Goal: Task Accomplishment & Management: Complete application form

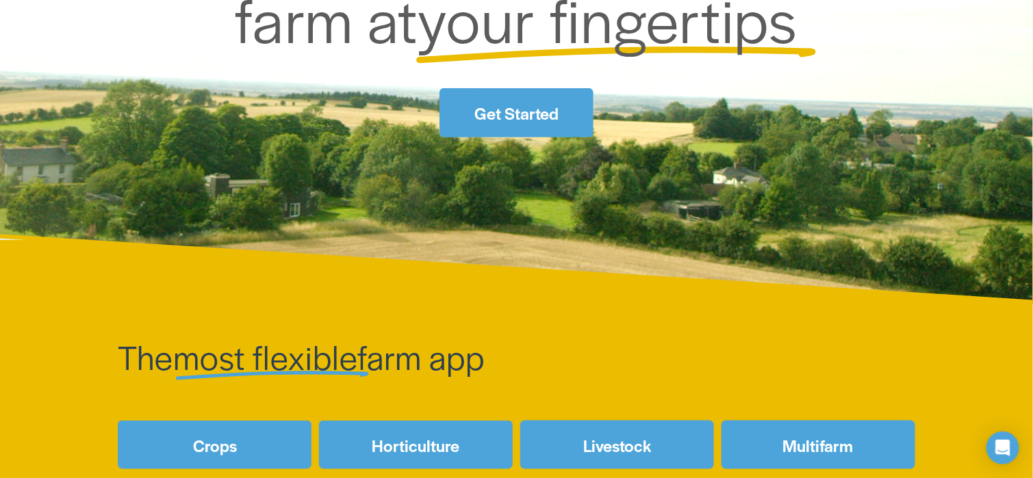
scroll to position [205, 0]
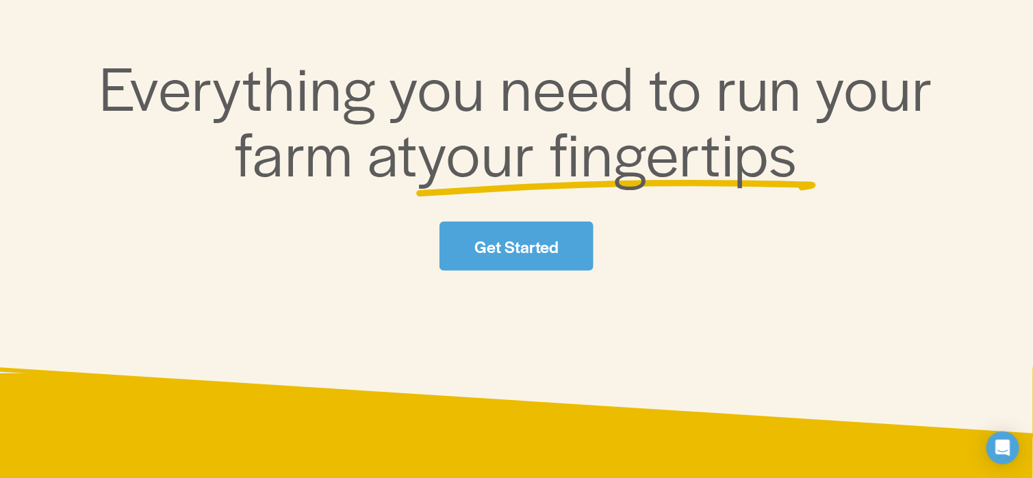
click at [533, 247] on link "Get Started" at bounding box center [515, 246] width 153 height 49
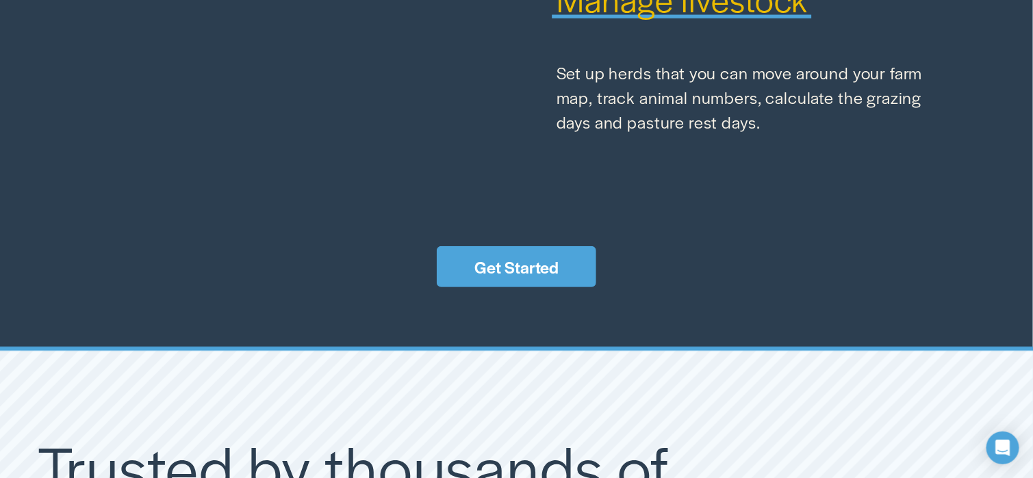
scroll to position [1985, 0]
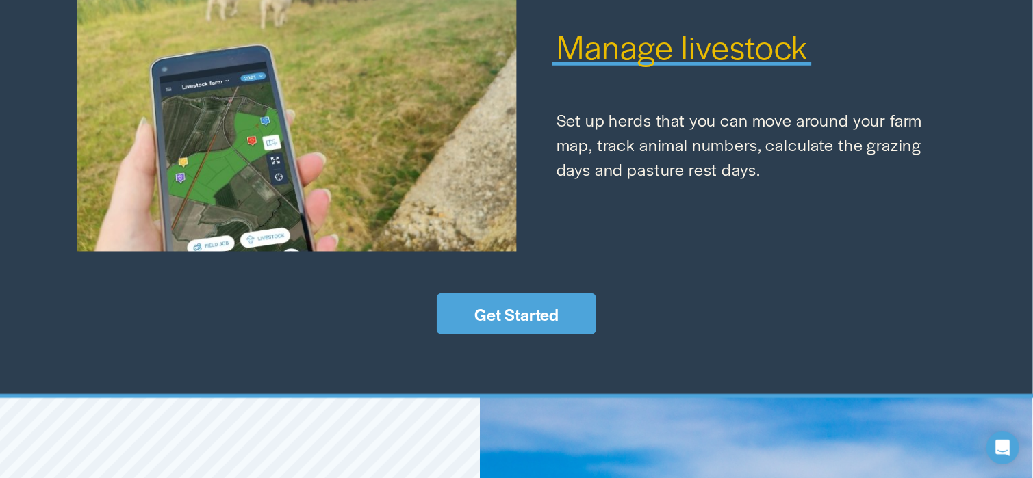
click at [485, 330] on link "Get Started" at bounding box center [516, 314] width 159 height 41
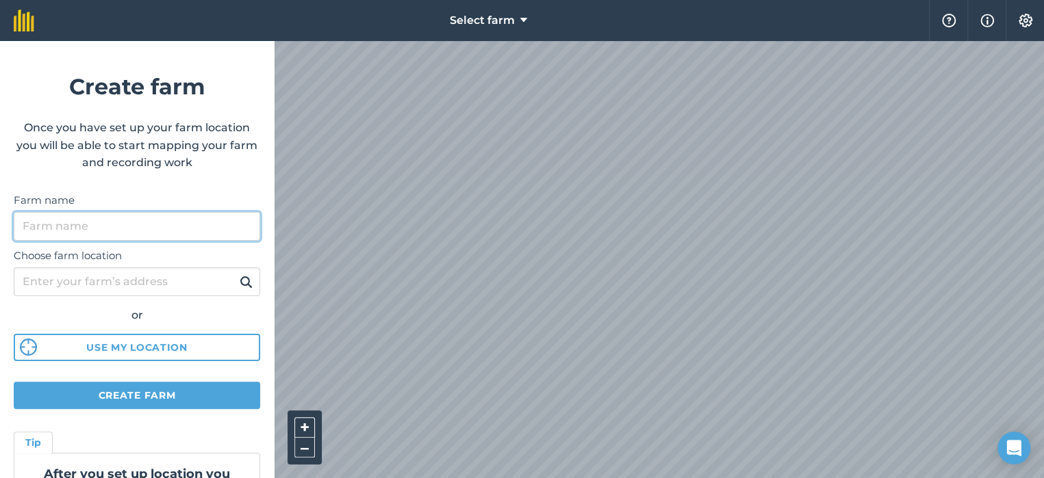
click at [54, 227] on input "Farm name" at bounding box center [137, 226] width 246 height 29
type input "Damar Farm"
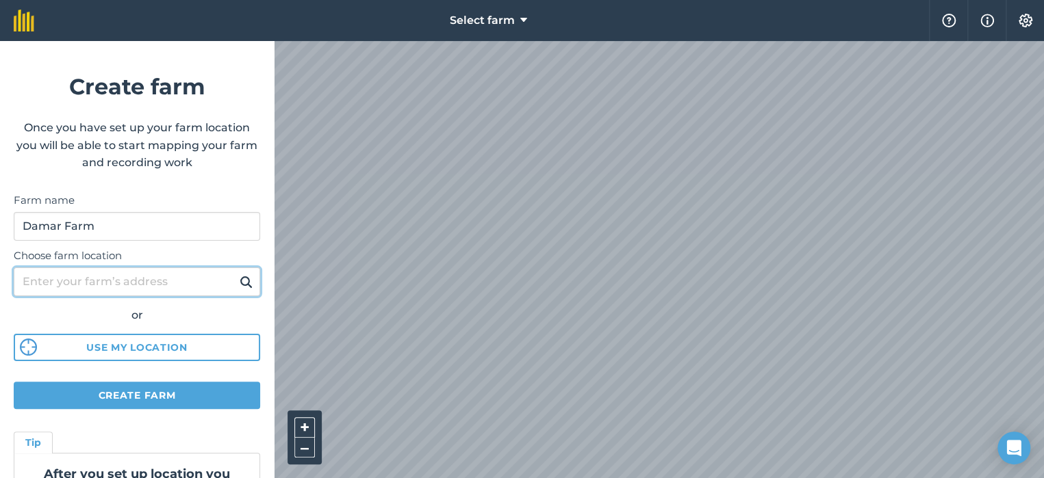
click at [62, 283] on input "Choose farm location" at bounding box center [137, 282] width 246 height 29
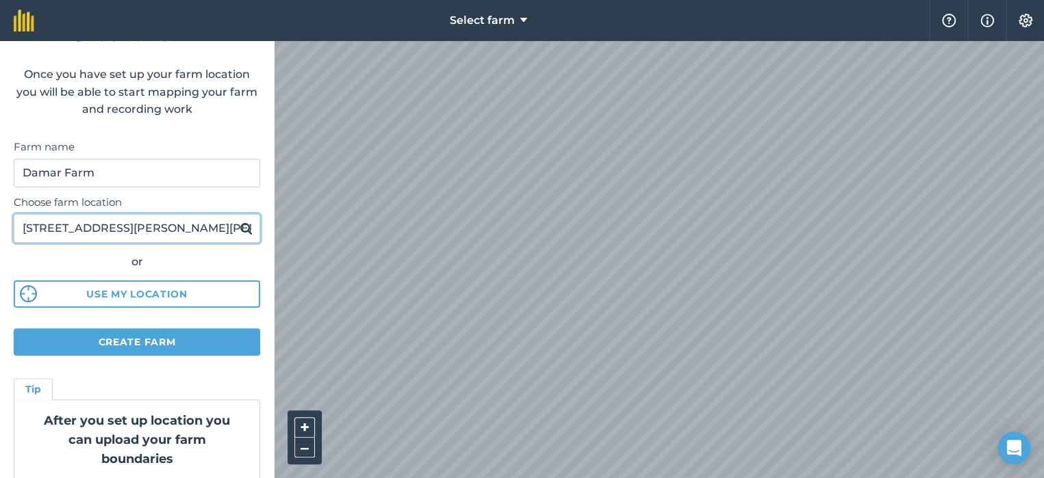
scroll to position [29, 0]
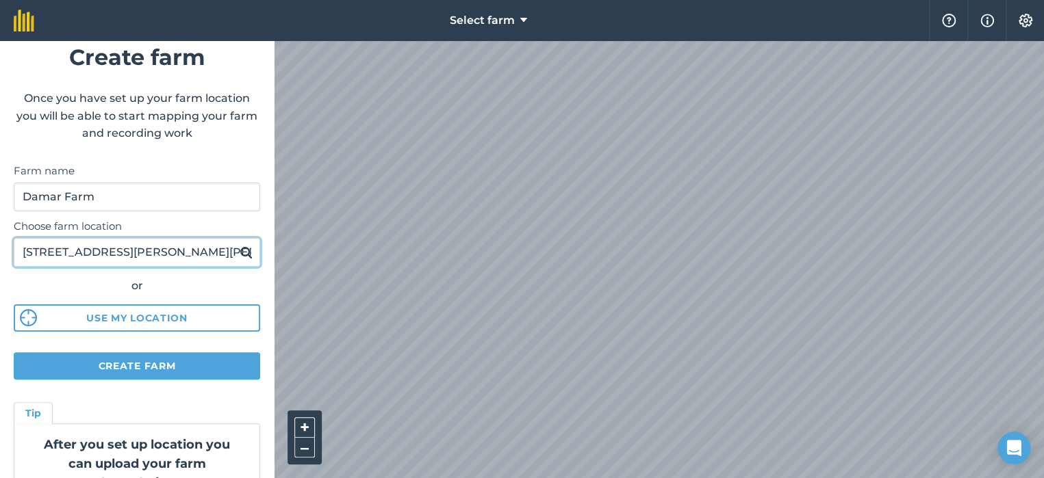
type input "5070 McLay Road Duncan BC"
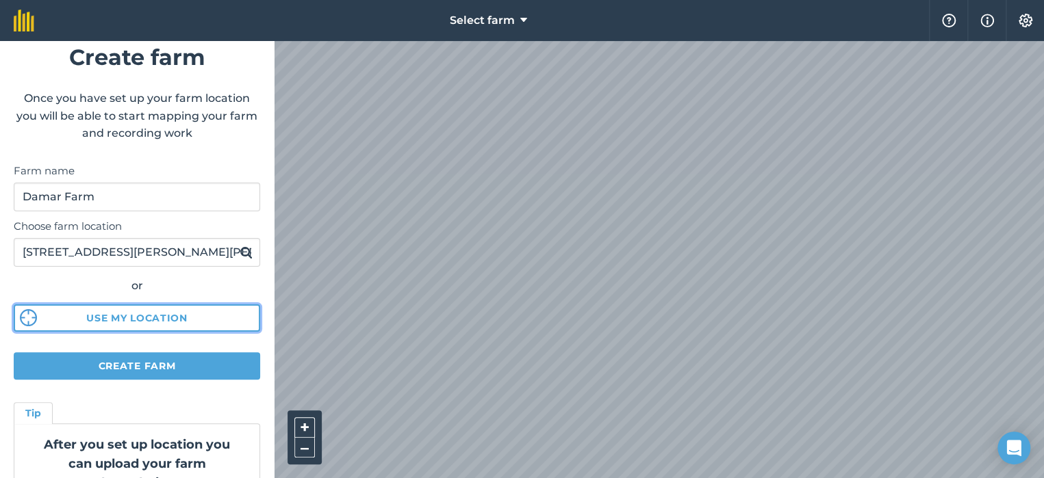
click at [128, 318] on button "Use my location" at bounding box center [137, 318] width 246 height 27
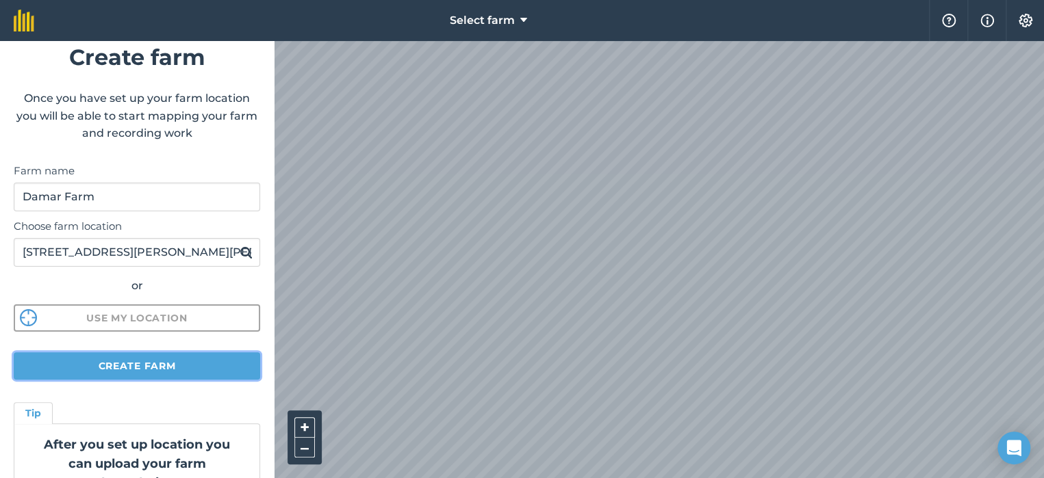
click at [132, 363] on button "Create farm" at bounding box center [137, 365] width 246 height 27
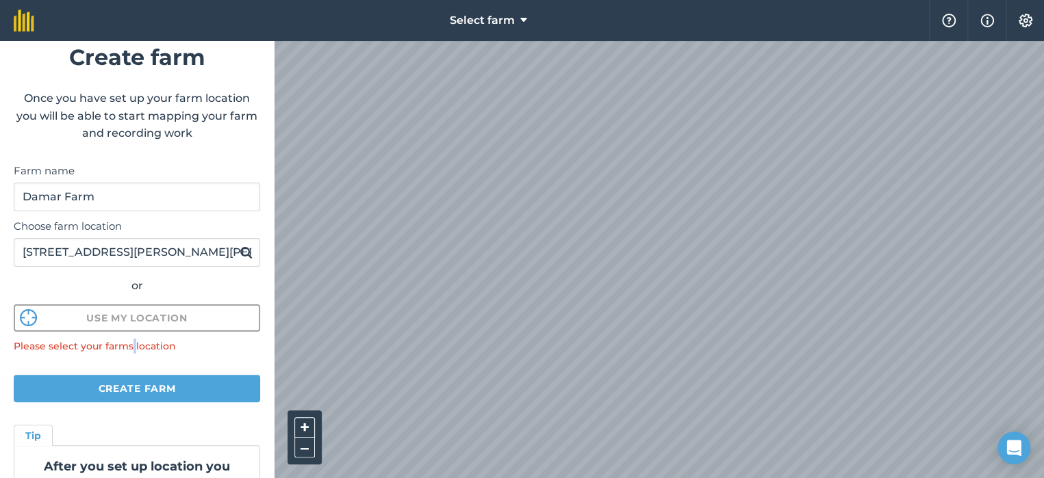
click at [132, 363] on form "Create farm Once you have set up your farm location you will be able to start m…" at bounding box center [137, 259] width 274 height 437
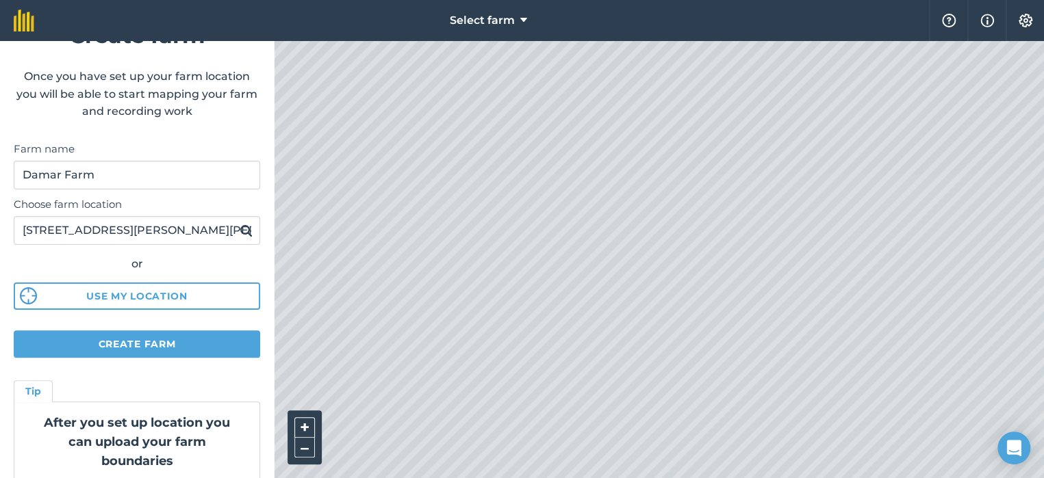
scroll to position [98, 0]
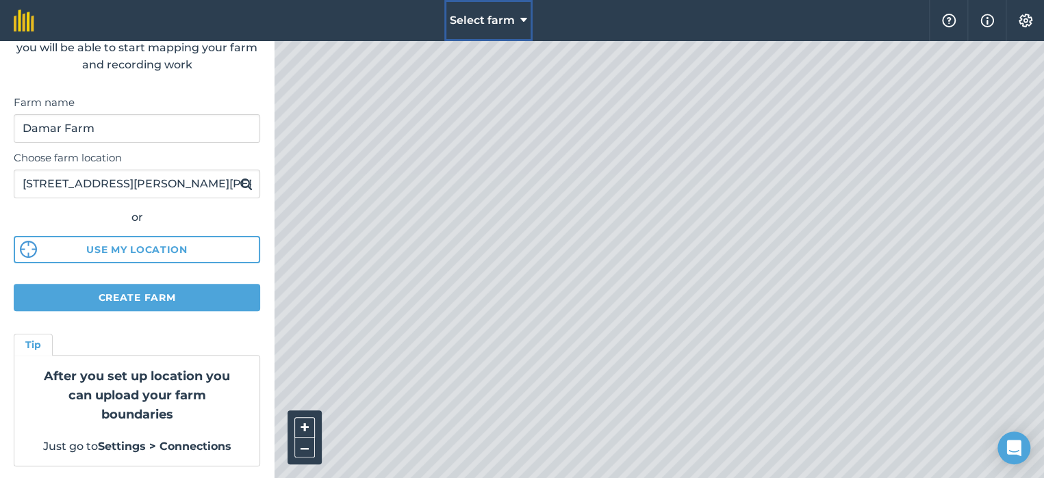
click at [522, 22] on icon at bounding box center [523, 20] width 7 height 16
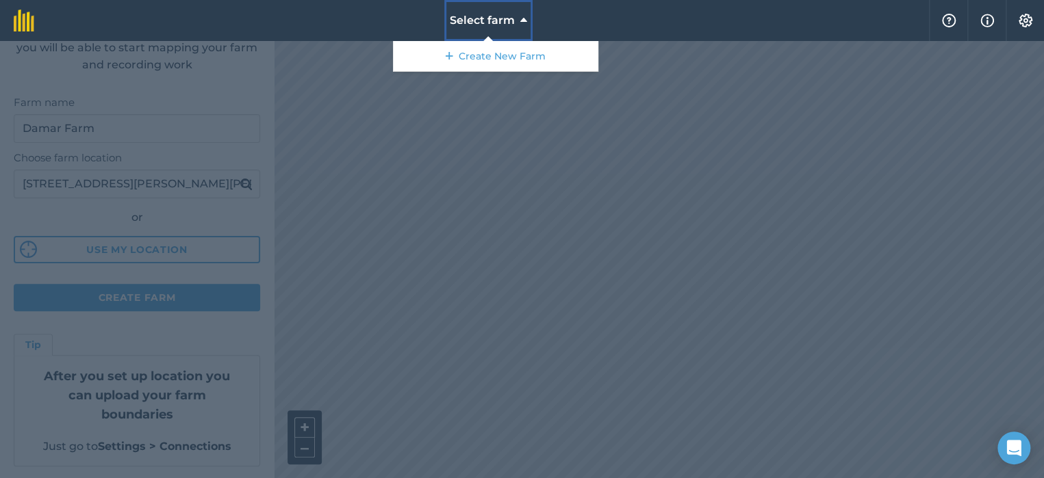
click at [522, 22] on icon at bounding box center [523, 20] width 7 height 16
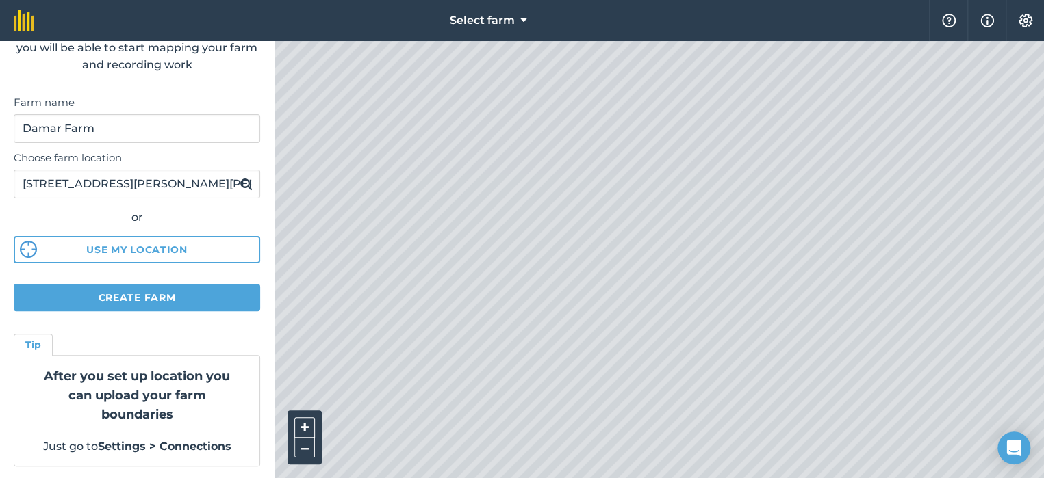
click at [202, 443] on strong "Settings > Connections" at bounding box center [164, 446] width 133 height 13
click at [173, 446] on strong "Settings > Connections" at bounding box center [164, 446] width 133 height 13
click at [144, 444] on strong "Settings > Connections" at bounding box center [164, 446] width 133 height 13
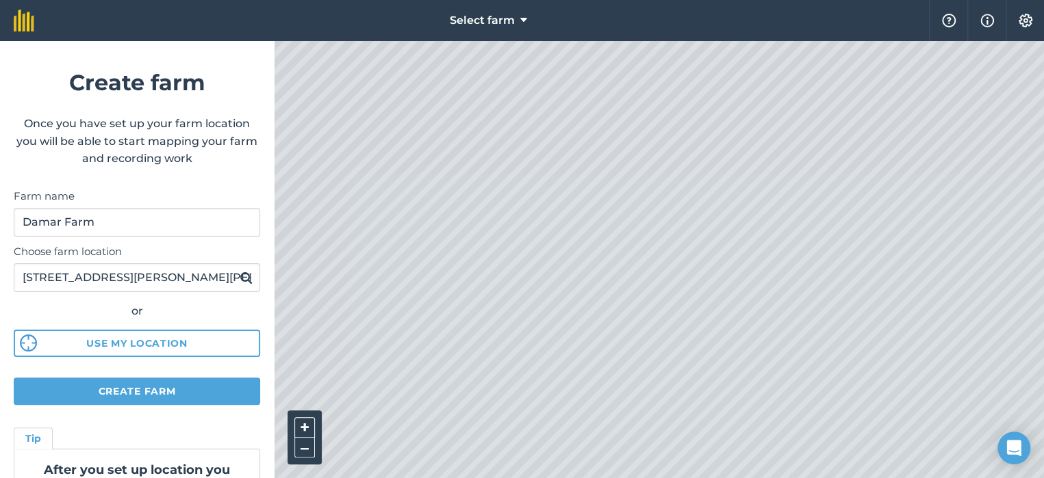
scroll to position [0, 0]
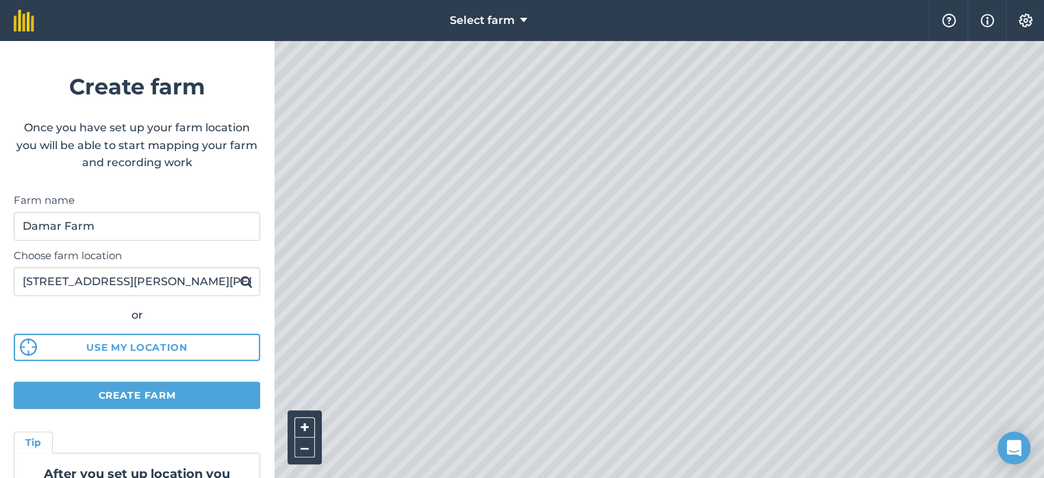
click at [262, 66] on form "Create farm Once you have set up your farm location you will be able to start m…" at bounding box center [137, 259] width 274 height 437
click at [521, 12] on icon at bounding box center [523, 20] width 7 height 16
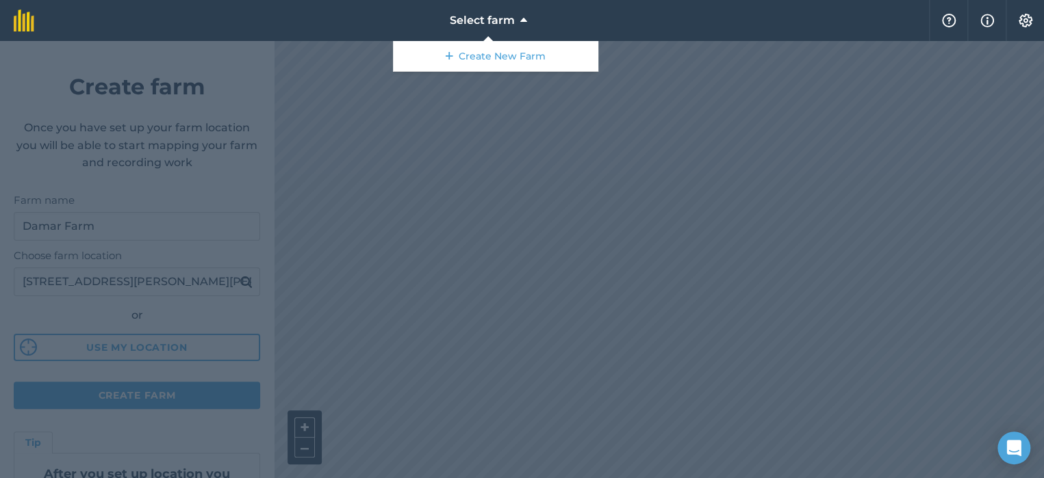
click at [487, 190] on div at bounding box center [522, 259] width 1044 height 437
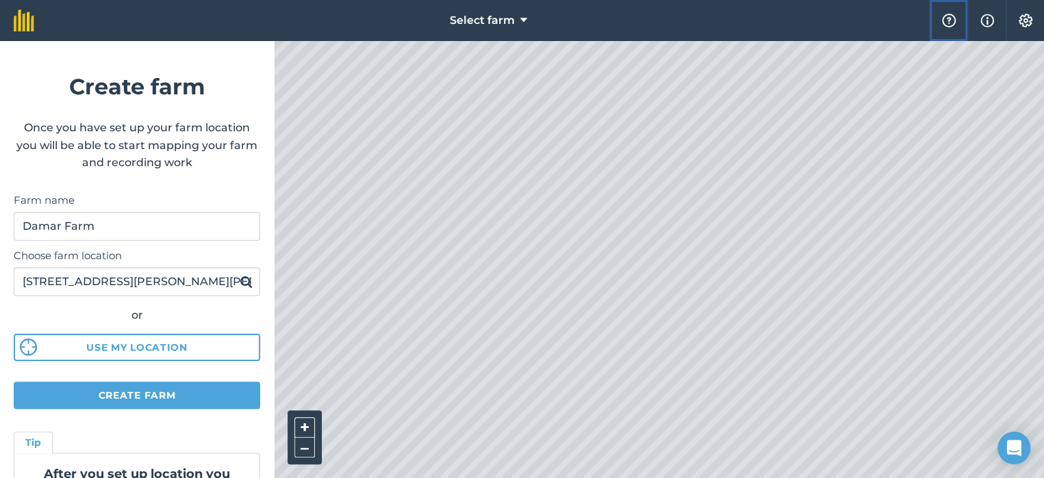
click at [949, 19] on img at bounding box center [948, 21] width 16 height 14
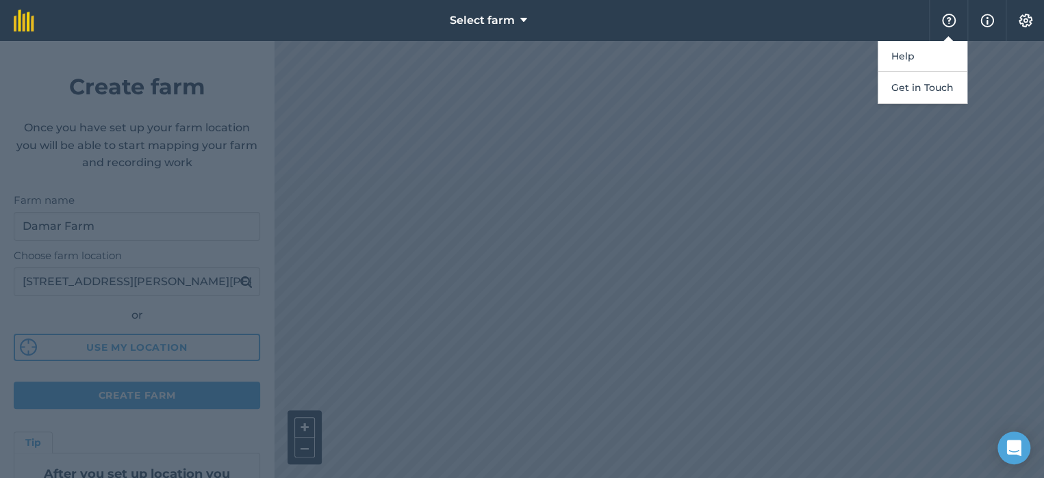
click at [839, 207] on div at bounding box center [522, 259] width 1044 height 437
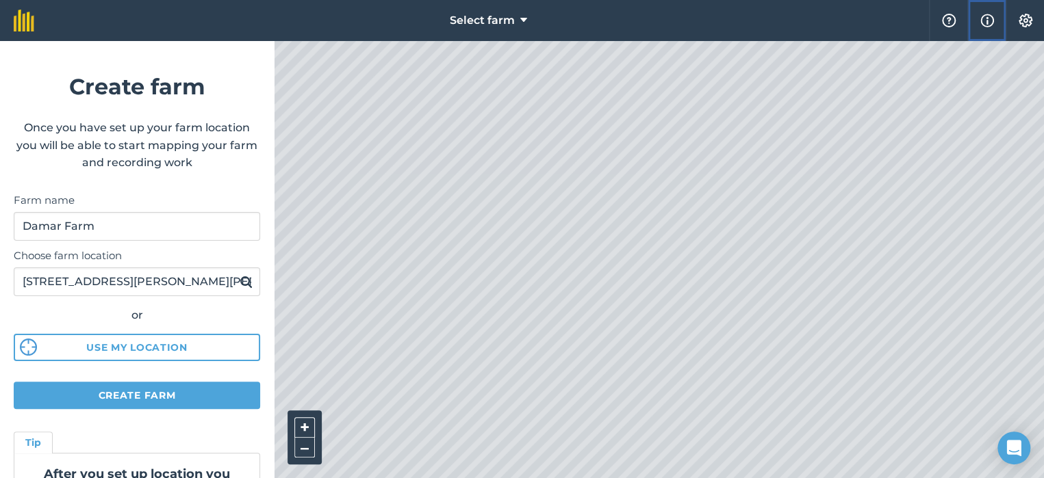
click at [985, 20] on img at bounding box center [987, 20] width 14 height 16
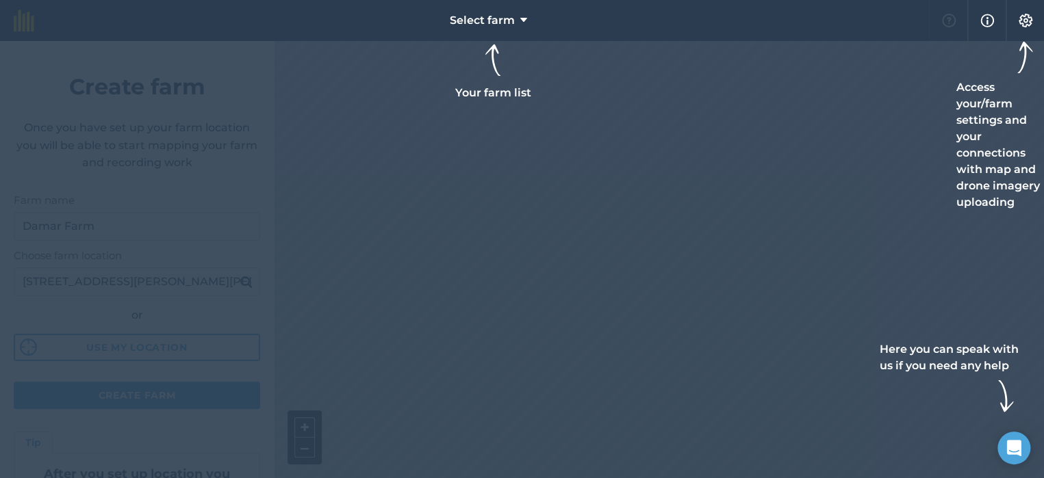
click at [918, 143] on div at bounding box center [522, 239] width 1044 height 478
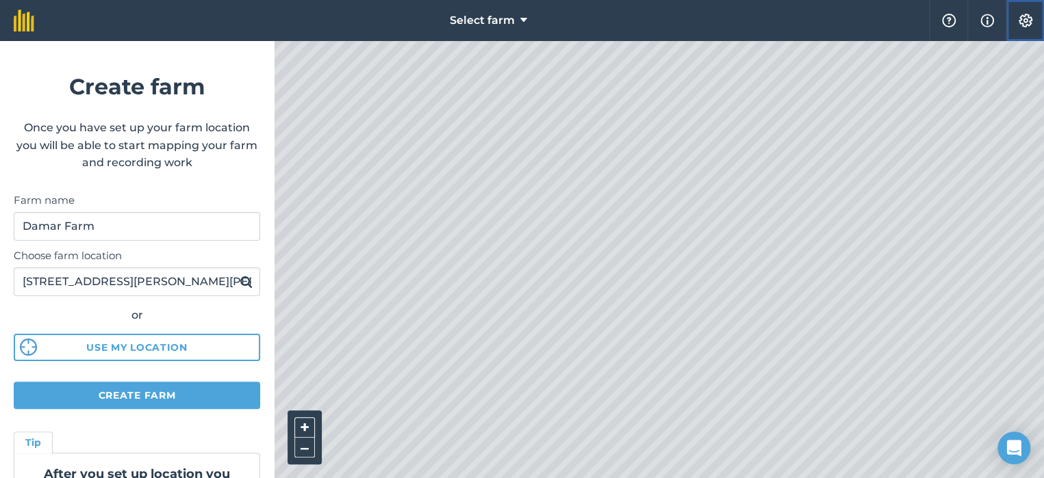
click at [1025, 21] on img at bounding box center [1025, 21] width 16 height 14
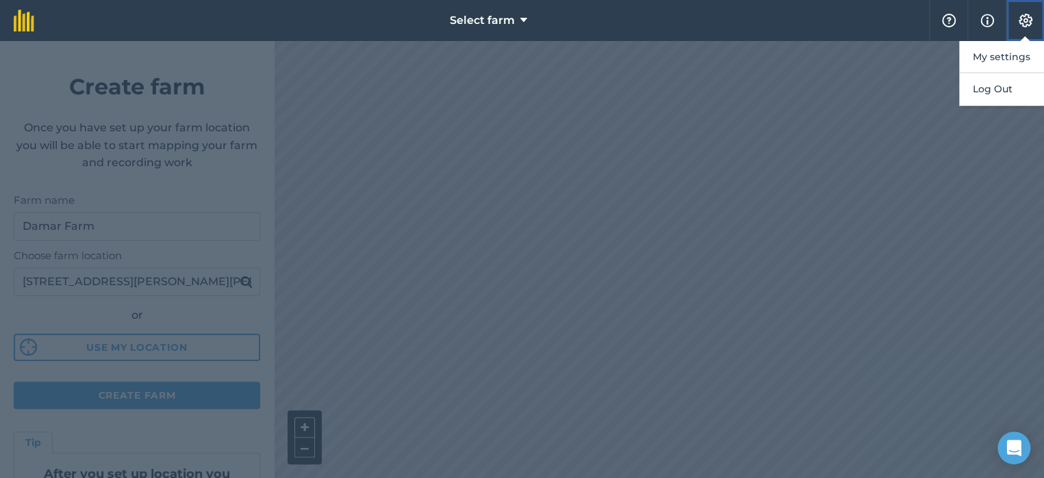
click at [1025, 21] on img at bounding box center [1025, 21] width 16 height 14
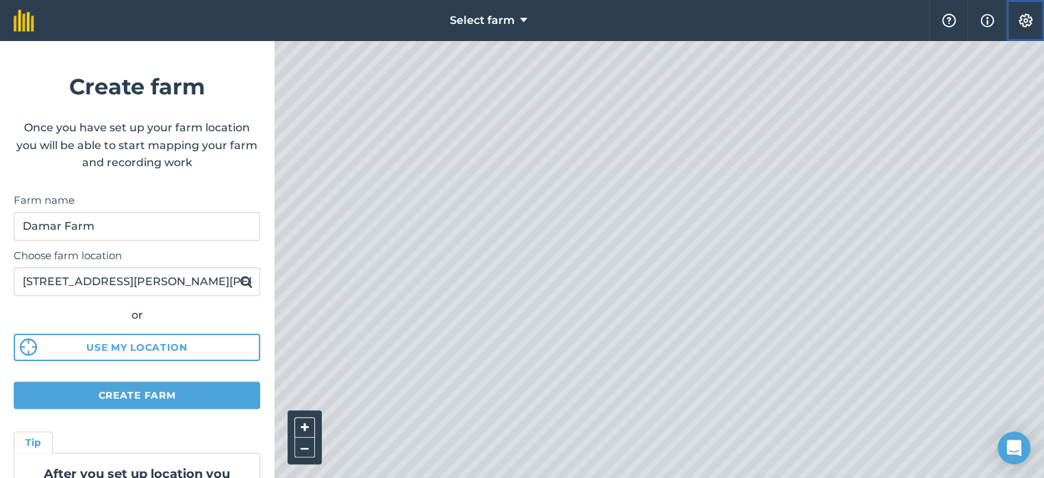
click at [1025, 21] on img at bounding box center [1025, 21] width 16 height 14
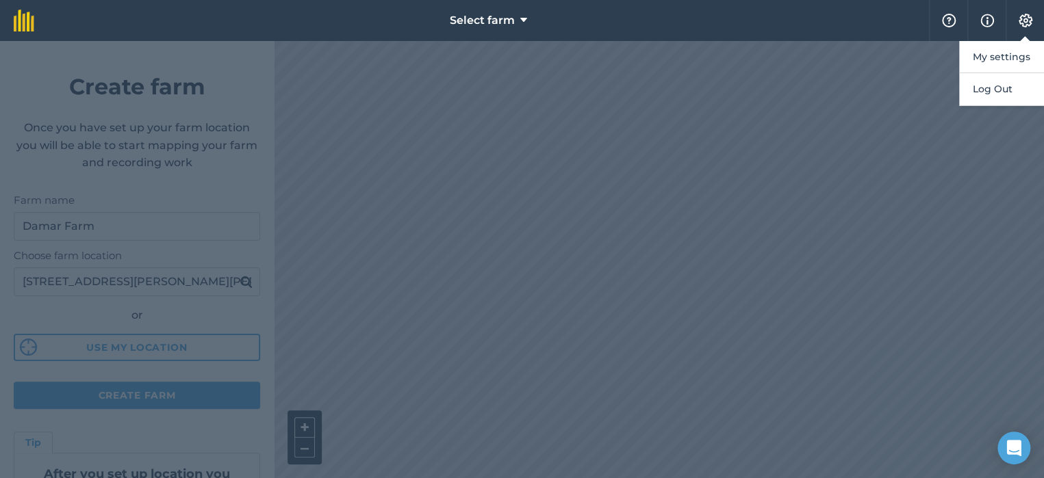
click at [845, 132] on div at bounding box center [522, 259] width 1044 height 437
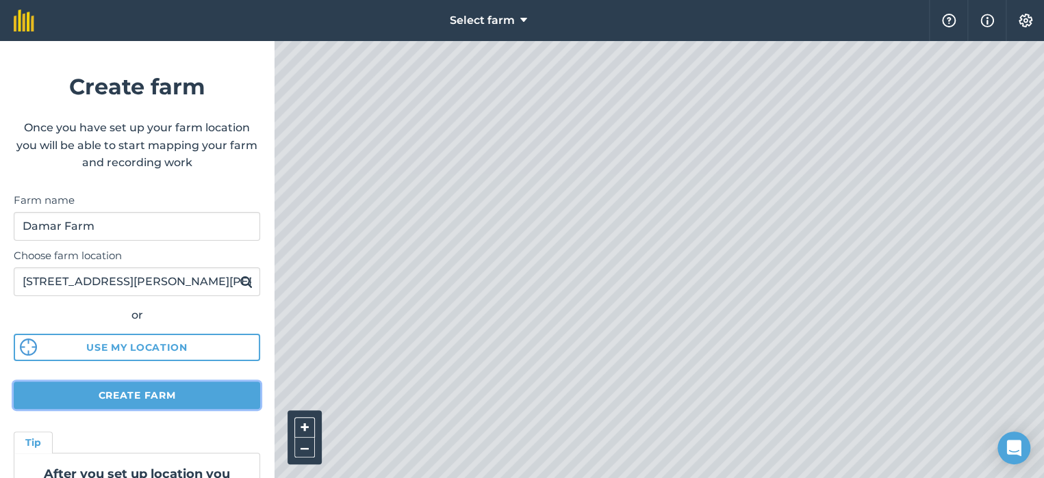
click at [151, 394] on button "Create farm" at bounding box center [137, 395] width 246 height 27
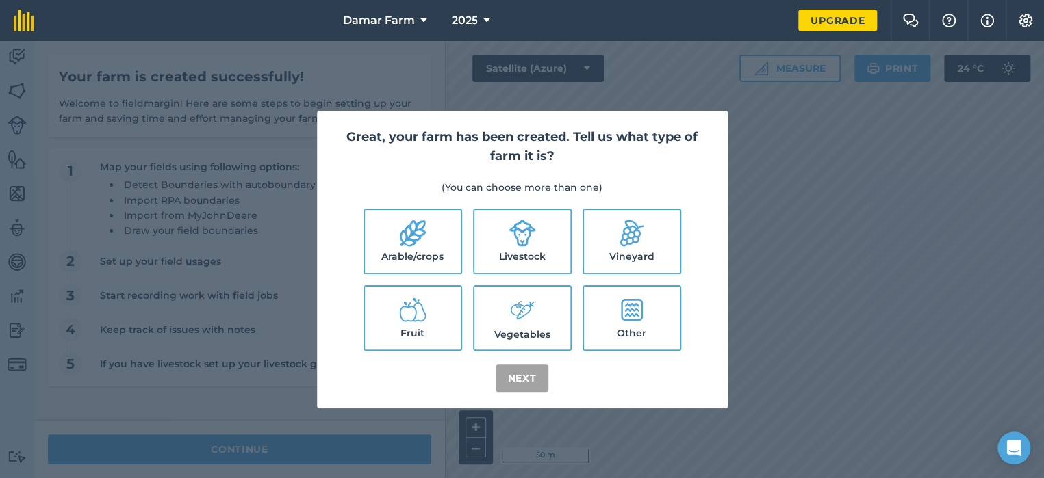
click at [415, 242] on icon at bounding box center [412, 233] width 26 height 27
checkbox input "true"
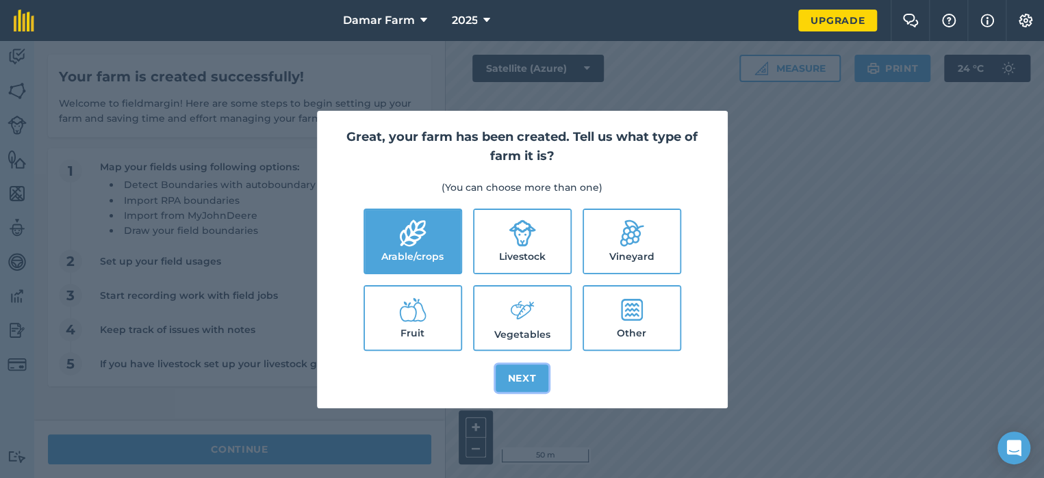
click at [525, 378] on button "Next" at bounding box center [521, 378] width 53 height 27
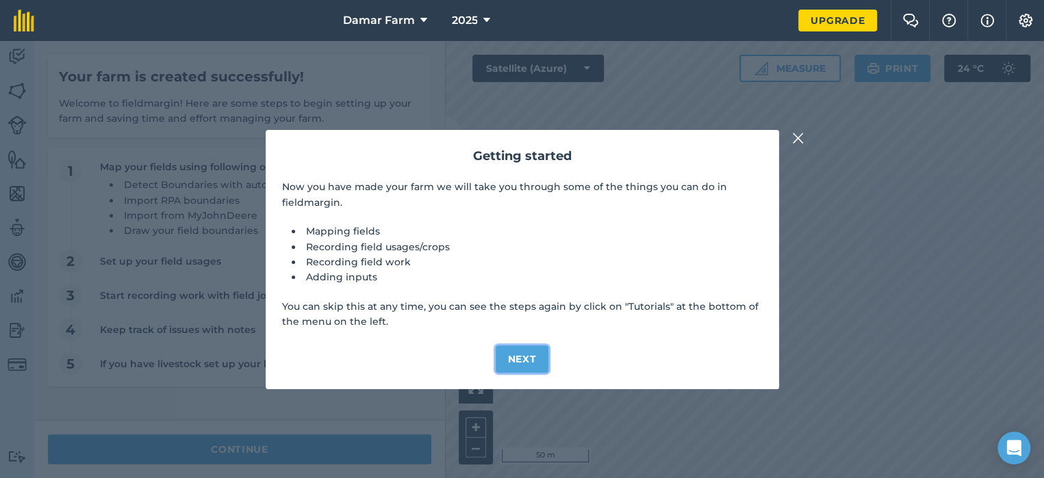
click at [534, 357] on button "Next" at bounding box center [521, 359] width 53 height 27
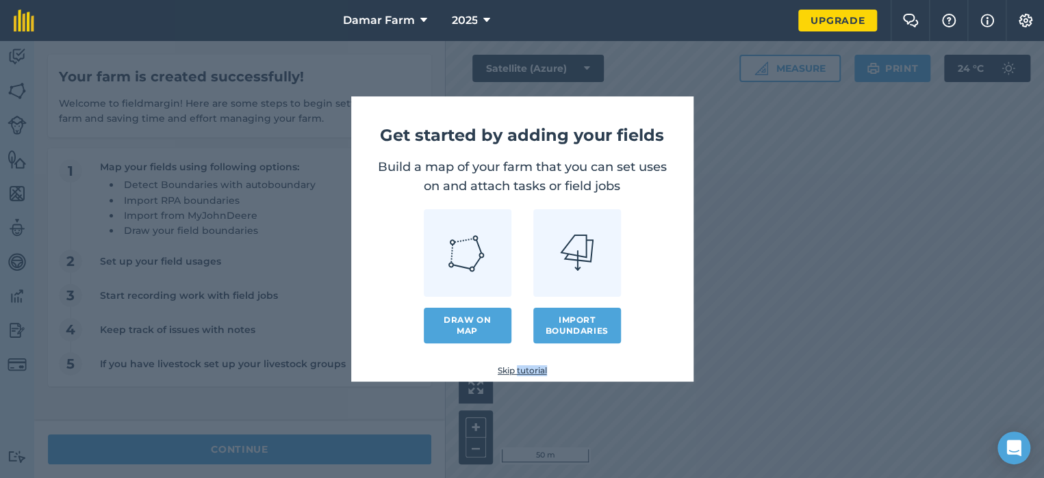
click at [534, 357] on div "Get started by adding your fields Build a map of your farm that you can set use…" at bounding box center [522, 238] width 342 height 285
click at [477, 319] on link "Draw on map" at bounding box center [468, 326] width 88 height 36
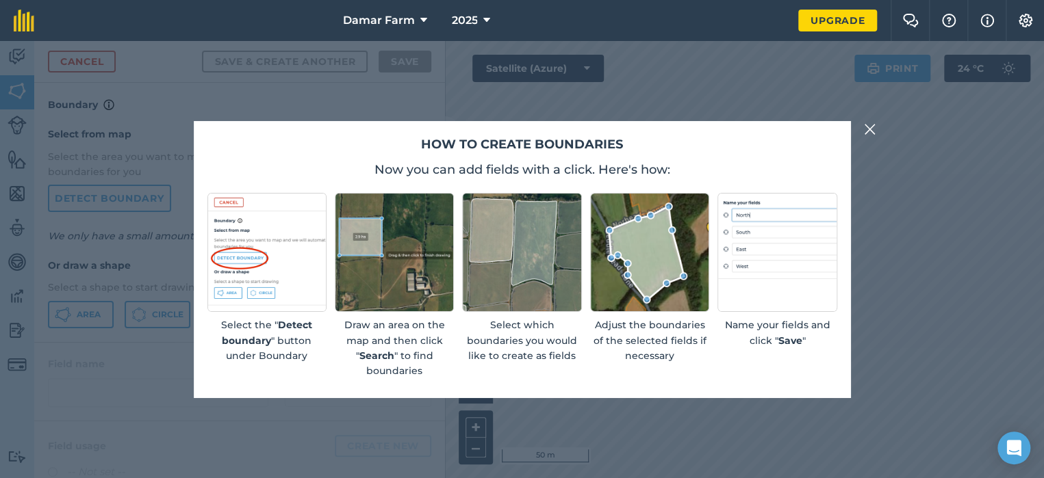
click at [876, 130] on button at bounding box center [870, 129] width 16 height 16
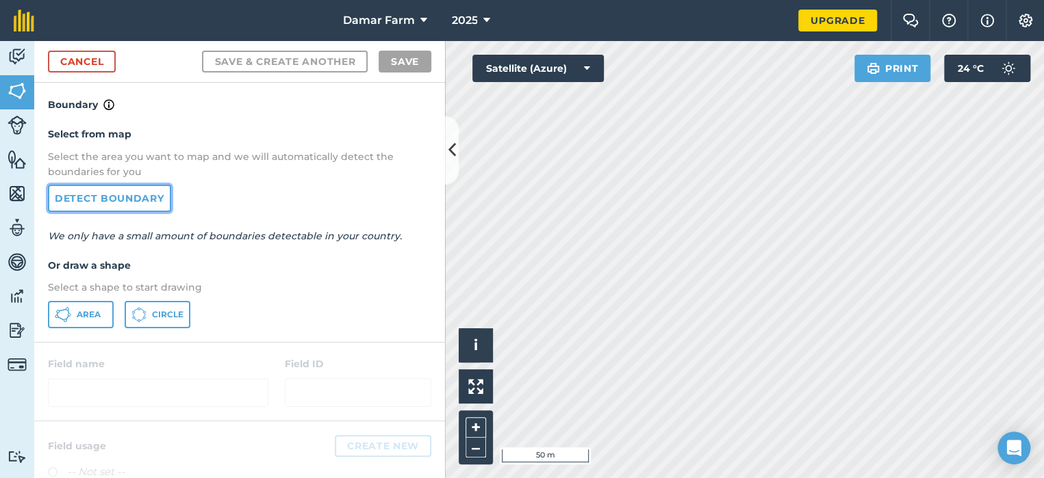
click at [101, 198] on link "Detect boundary" at bounding box center [109, 198] width 123 height 27
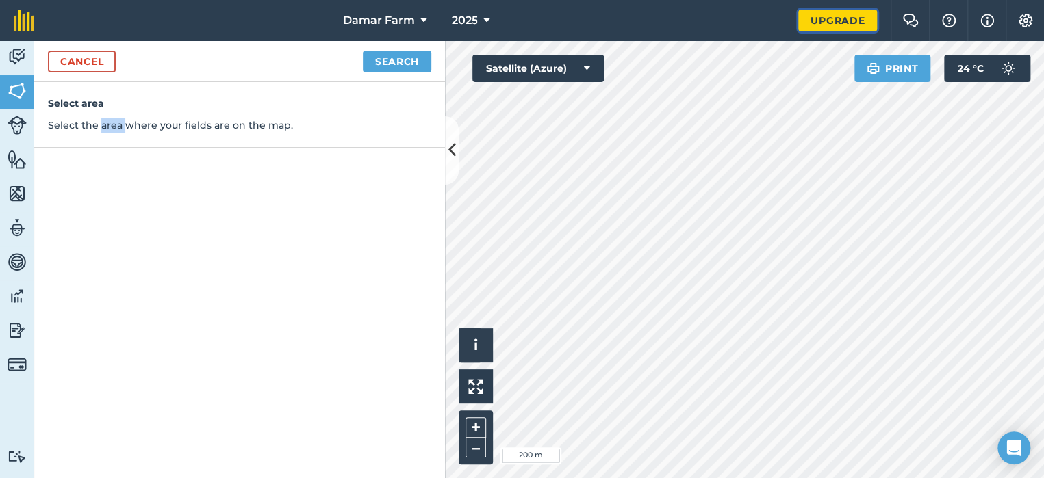
click at [841, 16] on link "Upgrade" at bounding box center [837, 21] width 79 height 22
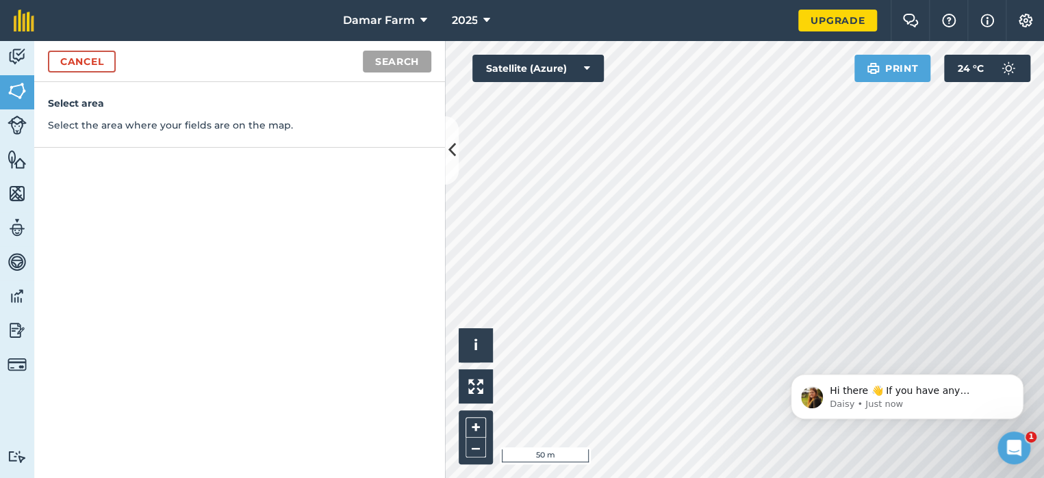
drag, startPoint x: 926, startPoint y: 331, endPoint x: 891, endPoint y: 322, distance: 36.0
click at [891, 322] on div "Hi there 👋 If you have any questions about our pricing or which plan is right f…" at bounding box center [907, 333] width 252 height 171
click at [476, 446] on button "–" at bounding box center [475, 448] width 21 height 20
click at [470, 428] on button "+" at bounding box center [475, 427] width 21 height 21
click at [476, 346] on span "i" at bounding box center [476, 345] width 4 height 17
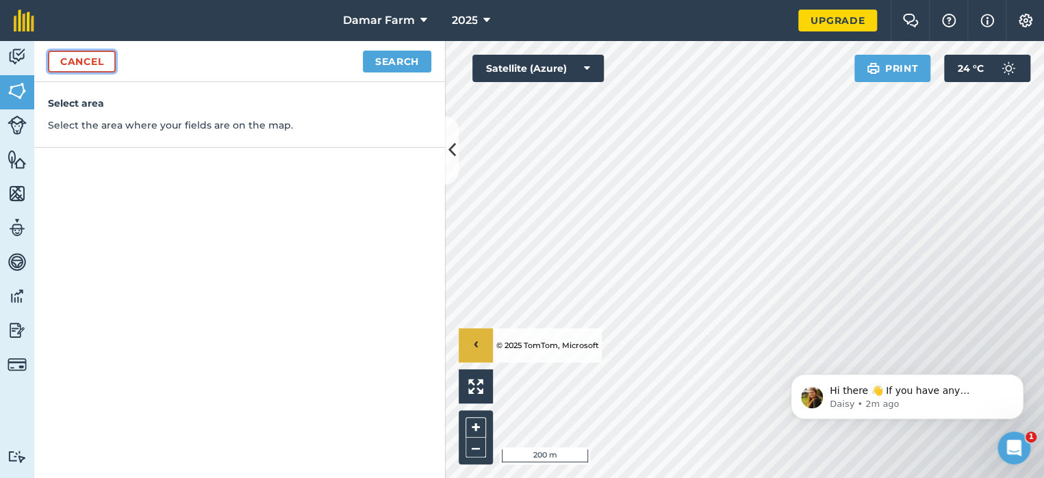
drag, startPoint x: 582, startPoint y: 342, endPoint x: 97, endPoint y: 61, distance: 559.9
click at [97, 61] on link "Cancel" at bounding box center [82, 62] width 68 height 22
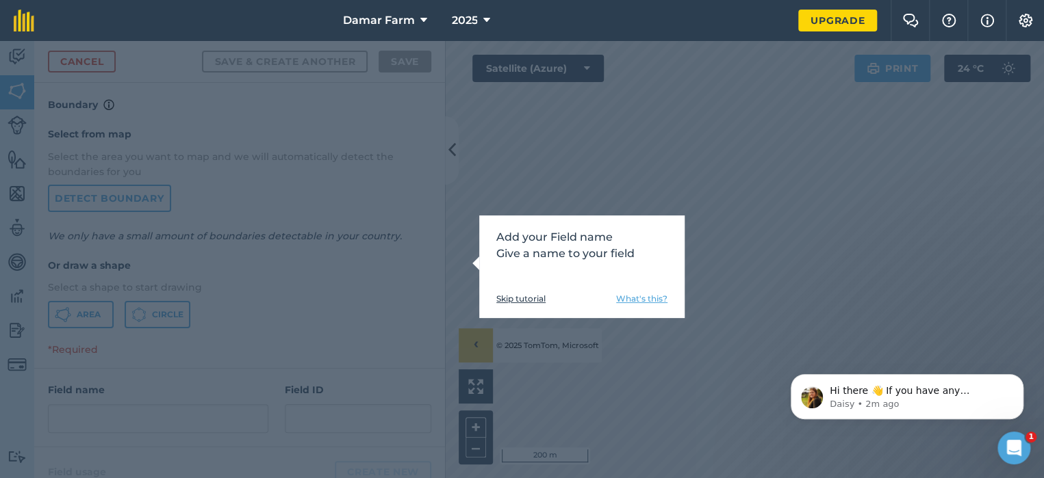
click at [266, 114] on div "Add your Field name Give a name to your field Skip tutorial What's this?" at bounding box center [522, 259] width 1044 height 437
click at [656, 298] on link "What's this?" at bounding box center [641, 299] width 51 height 11
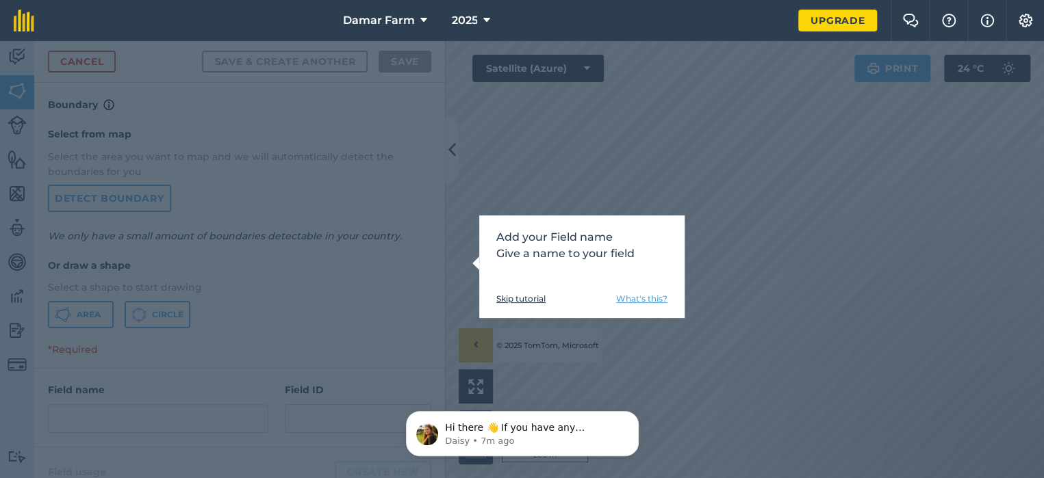
click at [518, 347] on div "Add your Field name Give a name to your field Skip tutorial What's this?" at bounding box center [522, 259] width 1044 height 437
click at [528, 294] on link "Skip tutorial" at bounding box center [520, 299] width 49 height 11
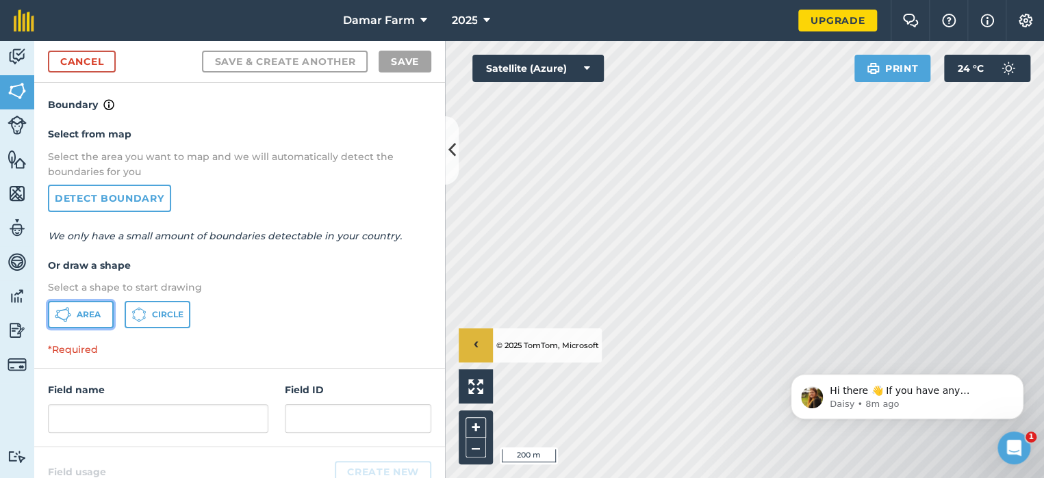
click at [77, 309] on span "Area" at bounding box center [89, 314] width 24 height 11
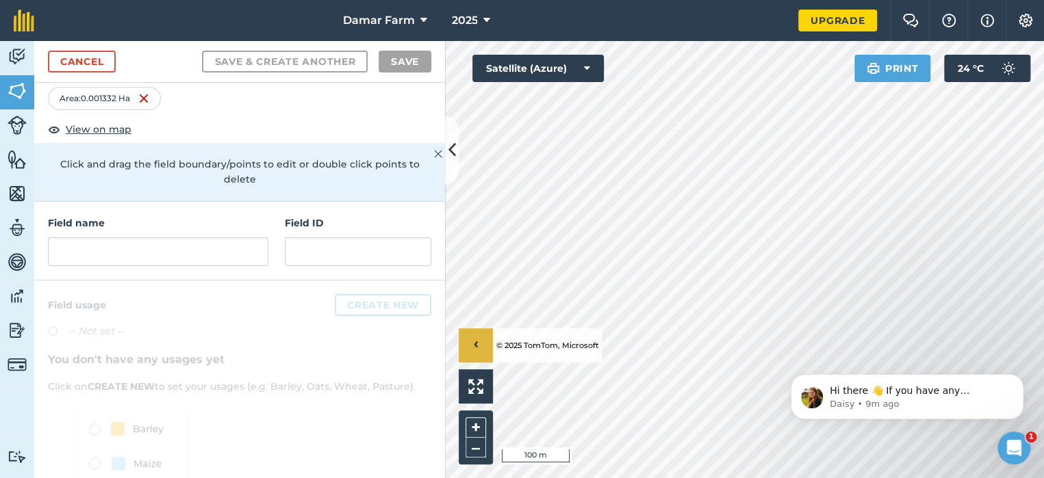
scroll to position [68, 0]
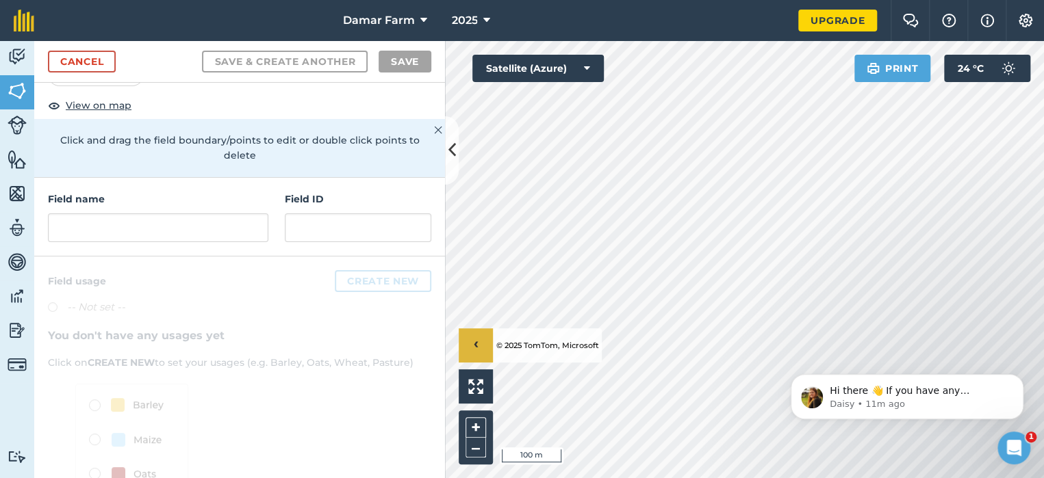
drag, startPoint x: 956, startPoint y: 359, endPoint x: 958, endPoint y: 336, distance: 22.7
click at [958, 346] on html "Hi there 👋 If you have any questions about our pricing or which plan is right f…" at bounding box center [907, 394] width 274 height 96
click at [961, 347] on html "Hi there 👋 If you have any questions about our pricing or which plan is right f…" at bounding box center [907, 394] width 274 height 96
drag, startPoint x: 1670, startPoint y: 691, endPoint x: 931, endPoint y: 351, distance: 813.6
click at [931, 351] on body "Hi there 👋 If you have any questions about our pricing or which plan is right f…" at bounding box center [906, 393] width 263 height 85
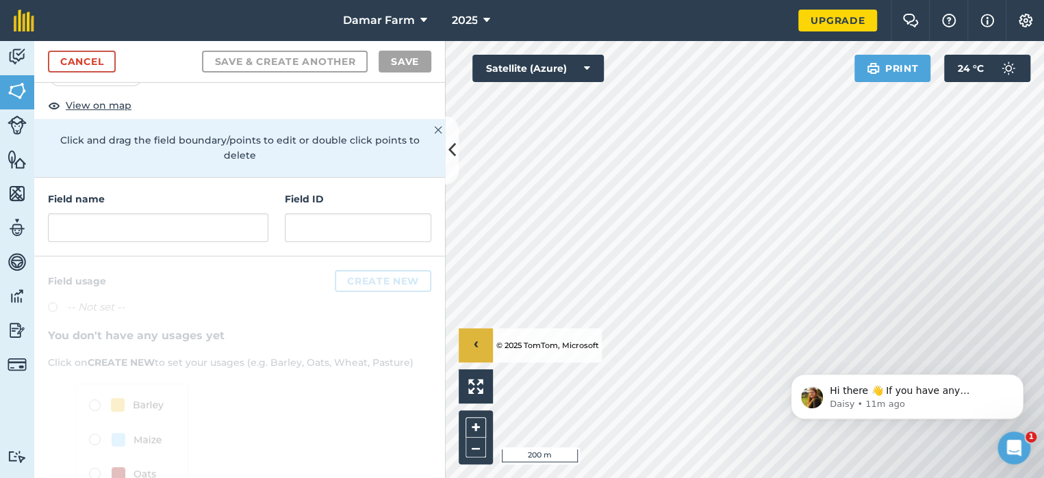
drag, startPoint x: 1673, startPoint y: 691, endPoint x: 949, endPoint y: 355, distance: 797.9
click at [949, 355] on body "Hi there 👋 If you have any questions about our pricing or which plan is right f…" at bounding box center [906, 393] width 263 height 85
click at [105, 105] on span "View on map" at bounding box center [99, 105] width 66 height 15
click at [18, 162] on img at bounding box center [17, 159] width 19 height 21
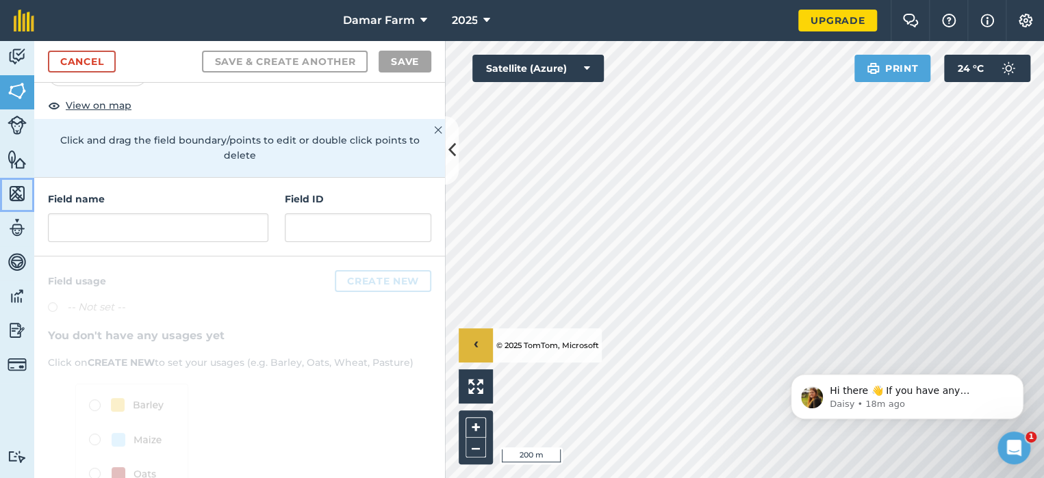
click at [21, 191] on img at bounding box center [17, 193] width 19 height 21
